Goal: Task Accomplishment & Management: Complete application form

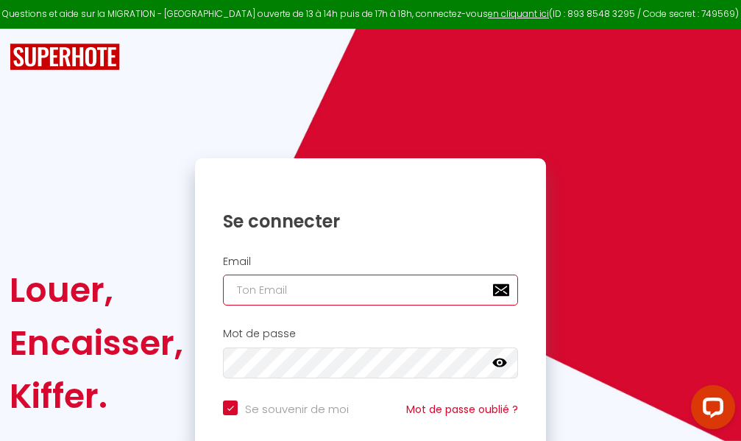
click at [364, 283] on input "email" at bounding box center [370, 290] width 295 height 31
type input "m"
checkbox input "true"
type input "ma"
checkbox input "true"
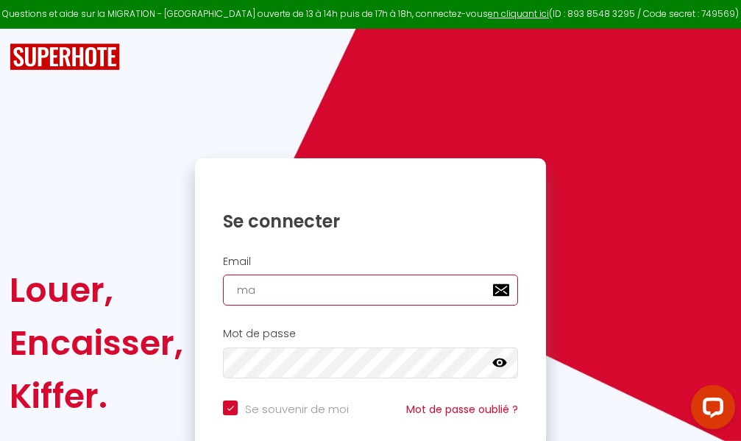
type input "mar"
checkbox input "true"
type input "marc"
checkbox input "true"
type input "marcd"
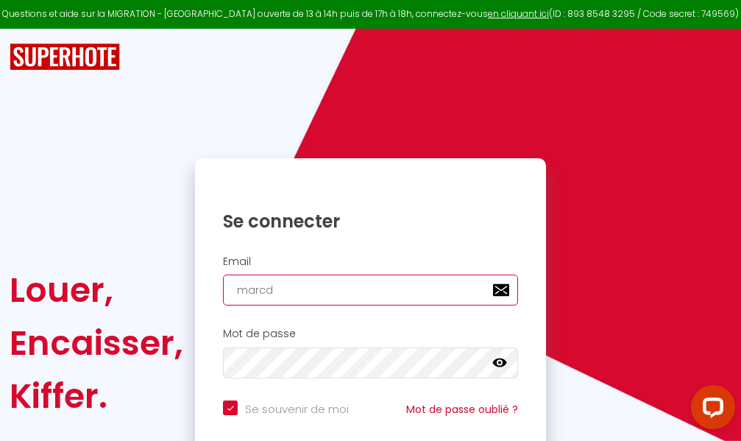
checkbox input "true"
type input "marcdp"
checkbox input "true"
type input "marcdpo"
checkbox input "true"
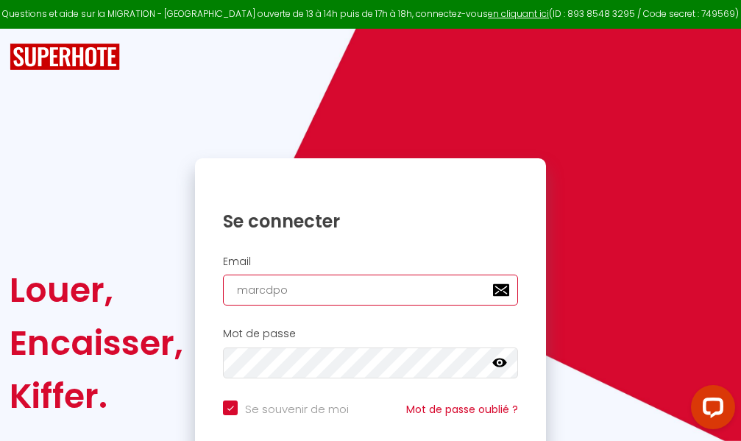
type input "marcdpoz"
checkbox input "true"
type input "marcdpoz."
checkbox input "true"
type input "marcdpoz.l"
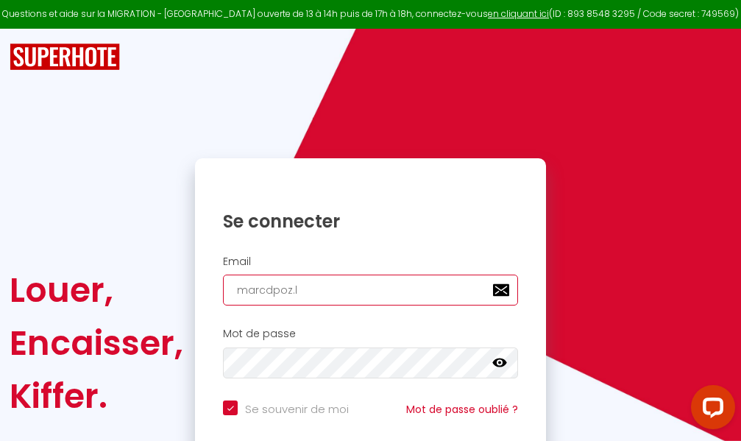
checkbox input "true"
type input "marcdpoz.lo"
checkbox input "true"
type input "marcdpoz.loc"
checkbox input "true"
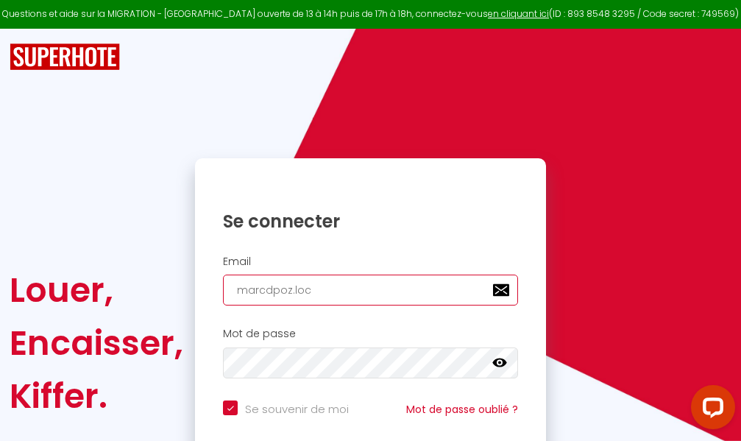
type input "marcdpoz.loca"
checkbox input "true"
type input "marcdpoz.locat"
checkbox input "true"
type input "marcdpoz.locati"
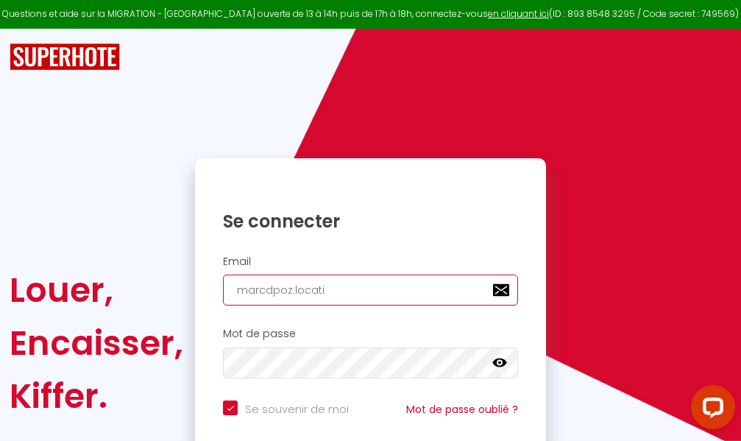
checkbox input "true"
type input "marcdpoz.locatio"
checkbox input "true"
type input "marcdpoz.location"
checkbox input "true"
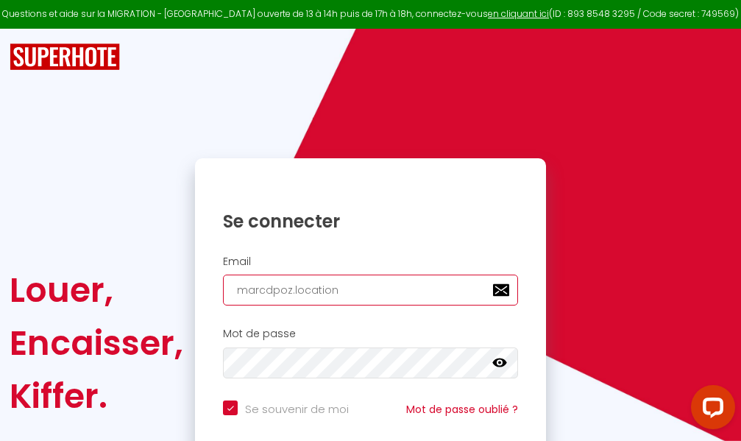
type input "marcdpoz.location@"
checkbox input "true"
type input "marcdpoz.location@g"
checkbox input "true"
type input "marcdpoz.location@gm"
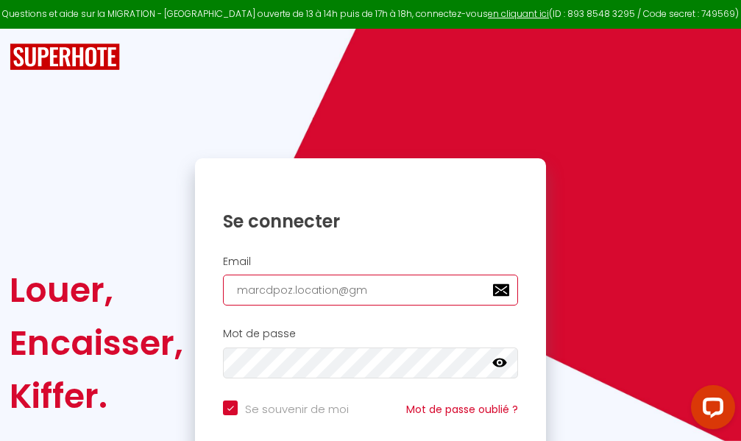
checkbox input "true"
type input "marcdpoz.location@gma"
checkbox input "true"
type input "marcdpoz.location@gmai"
checkbox input "true"
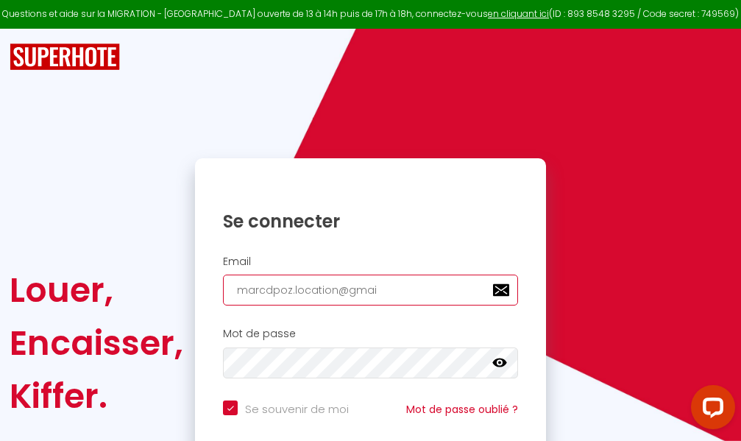
type input "[EMAIL_ADDRESS]"
checkbox input "true"
type input "[EMAIL_ADDRESS]."
checkbox input "true"
type input "marcdpoz.location@gmail.c"
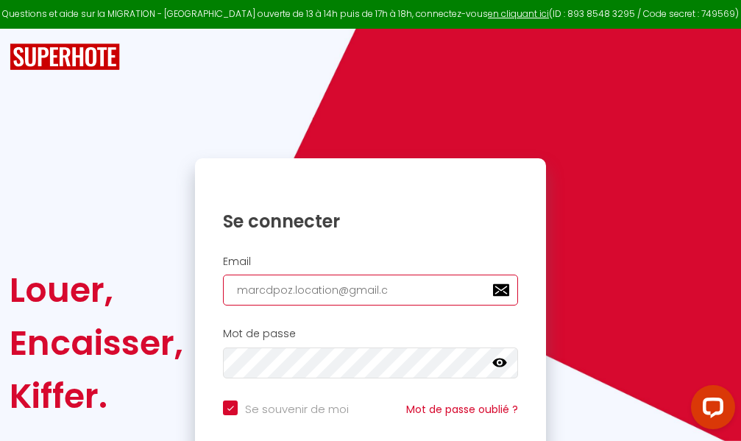
checkbox input "true"
type input "[EMAIL_ADDRESS][DOMAIN_NAME]"
checkbox input "true"
type input "[EMAIL_ADDRESS][DOMAIN_NAME]"
checkbox input "true"
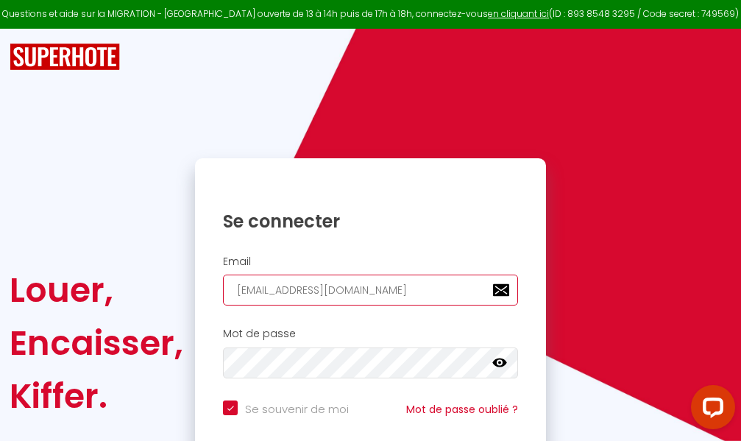
type input "[EMAIL_ADDRESS][DOMAIN_NAME]"
